Goal: Navigation & Orientation: Find specific page/section

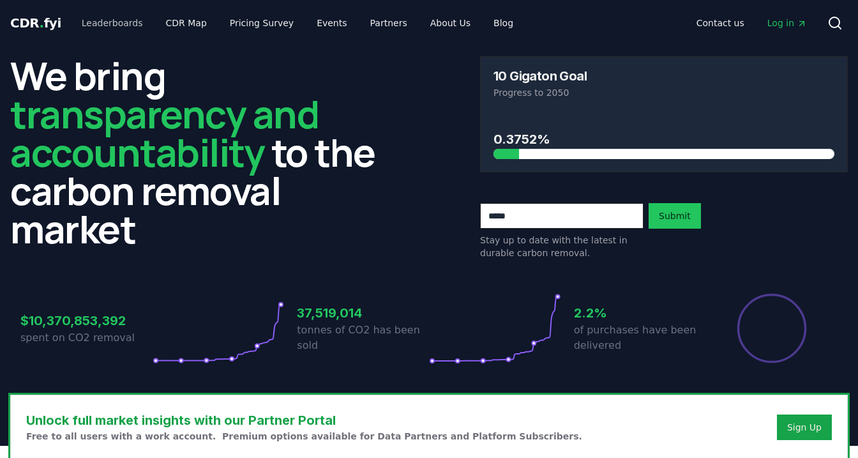
click at [112, 26] on link "Leaderboards" at bounding box center [113, 22] width 82 height 23
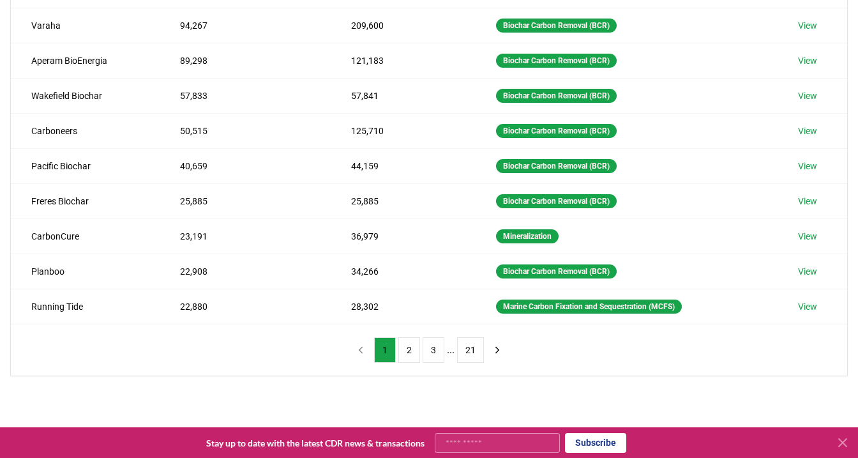
scroll to position [245, 0]
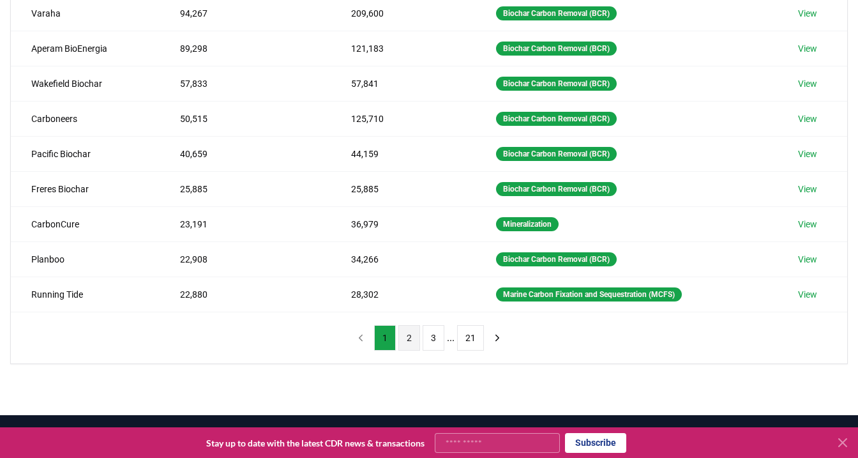
click at [406, 335] on button "2" at bounding box center [409, 338] width 22 height 26
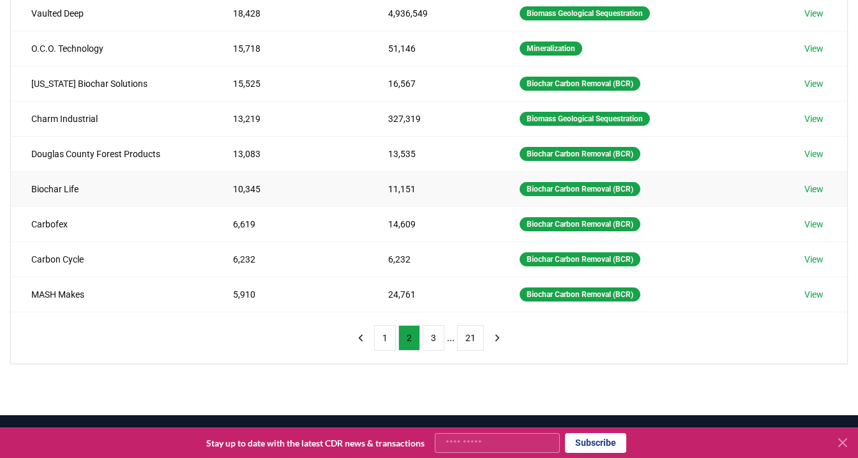
click at [820, 190] on link "View" at bounding box center [813, 189] width 19 height 13
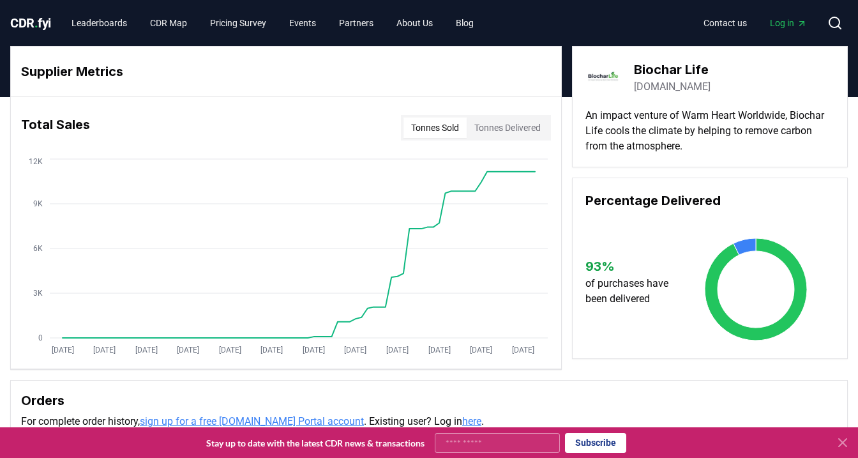
click at [26, 16] on span "CDR . fyi" at bounding box center [30, 22] width 41 height 15
